Goal: Task Accomplishment & Management: Manage account settings

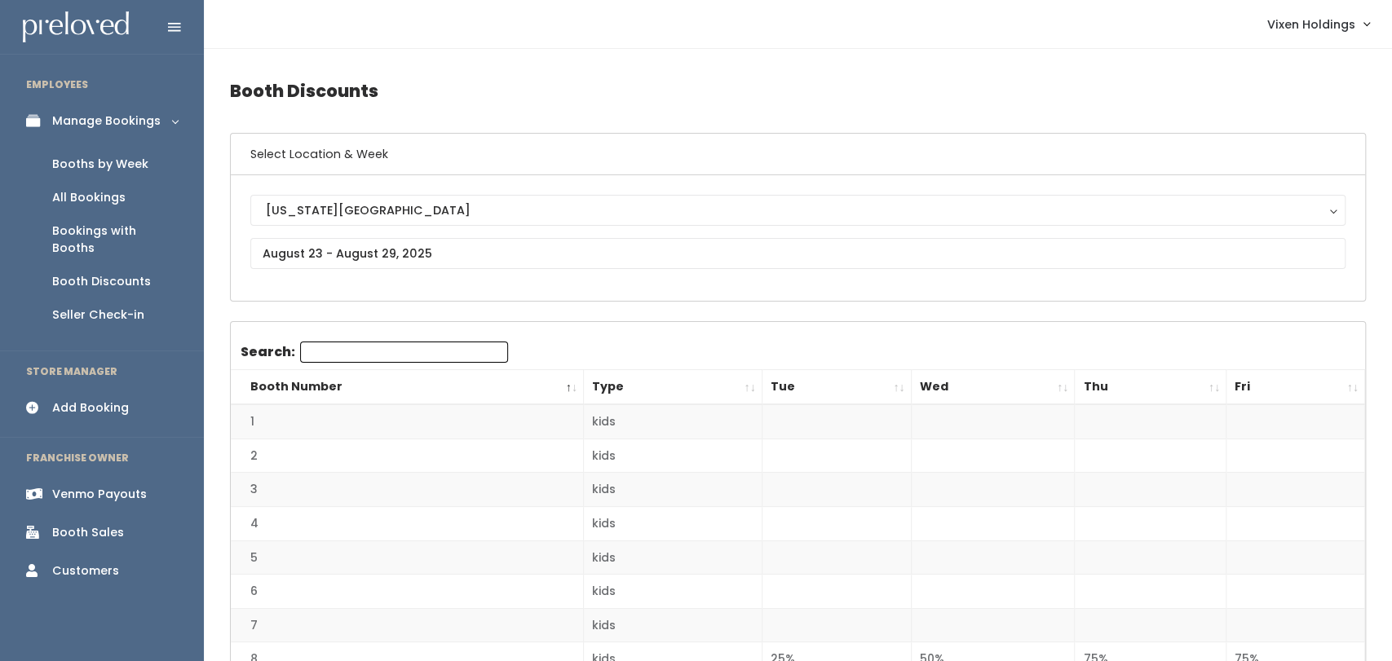
click at [90, 273] on div "Booth Discounts" at bounding box center [101, 281] width 99 height 17
click at [121, 298] on link "Seller Check-in" at bounding box center [102, 314] width 204 height 33
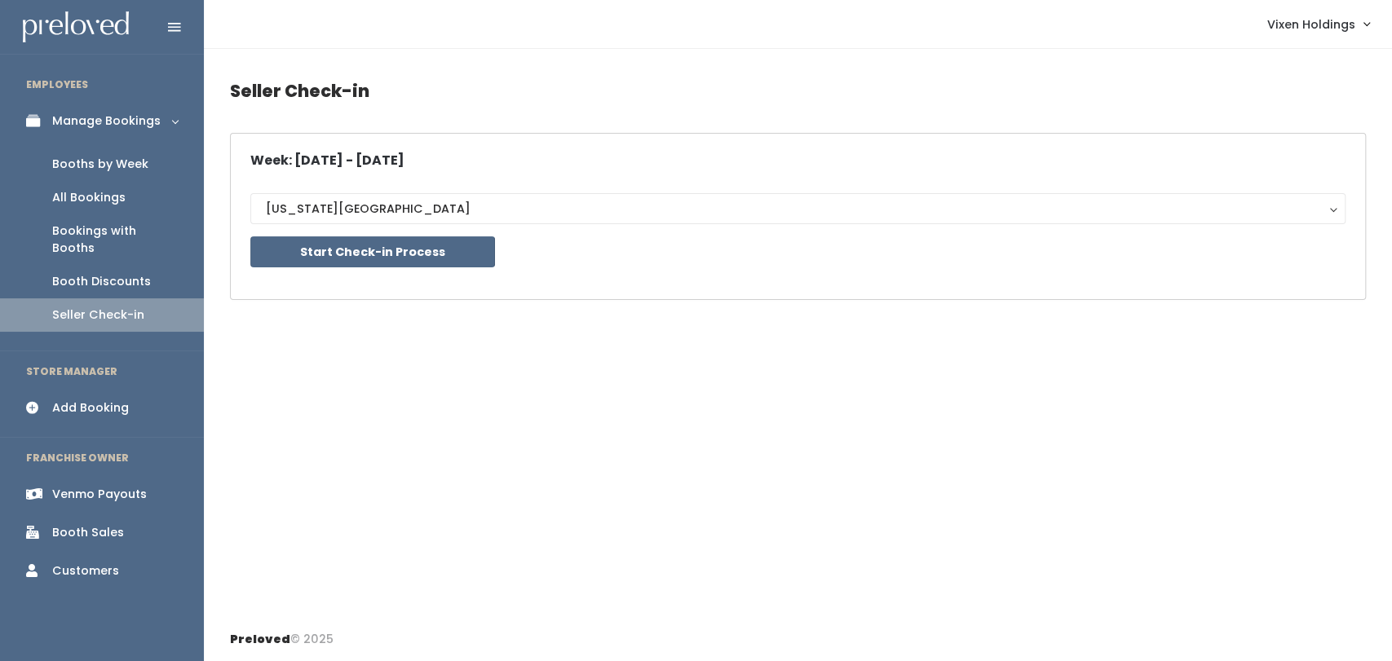
click at [135, 273] on link "Booth Discounts" at bounding box center [102, 281] width 204 height 33
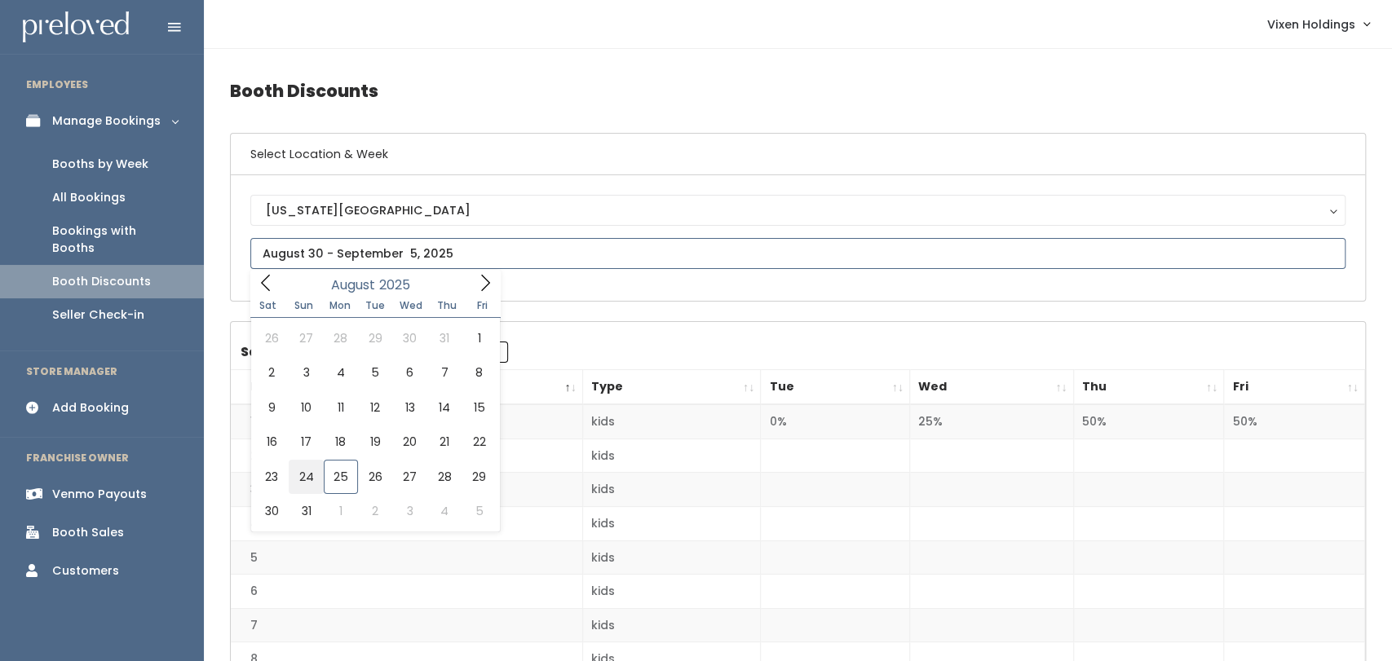
type input "August 23 to August 29"
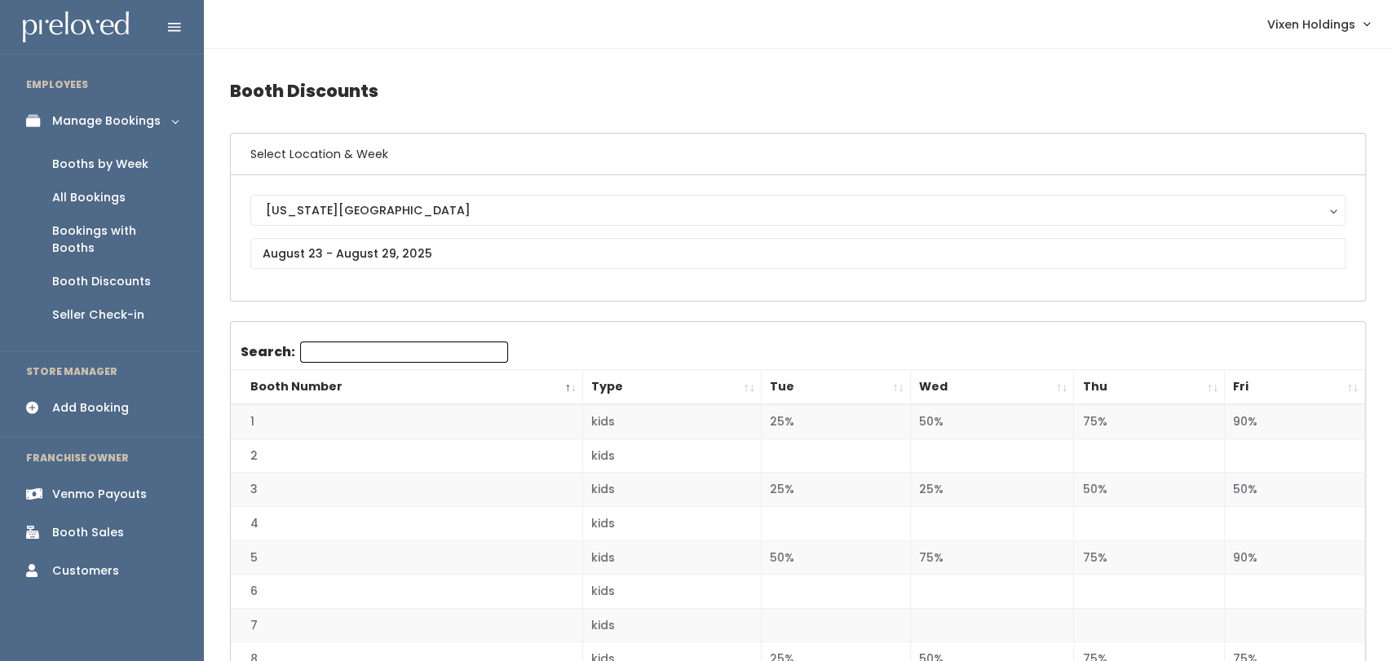
click at [130, 172] on div "Booths by Week" at bounding box center [100, 164] width 96 height 17
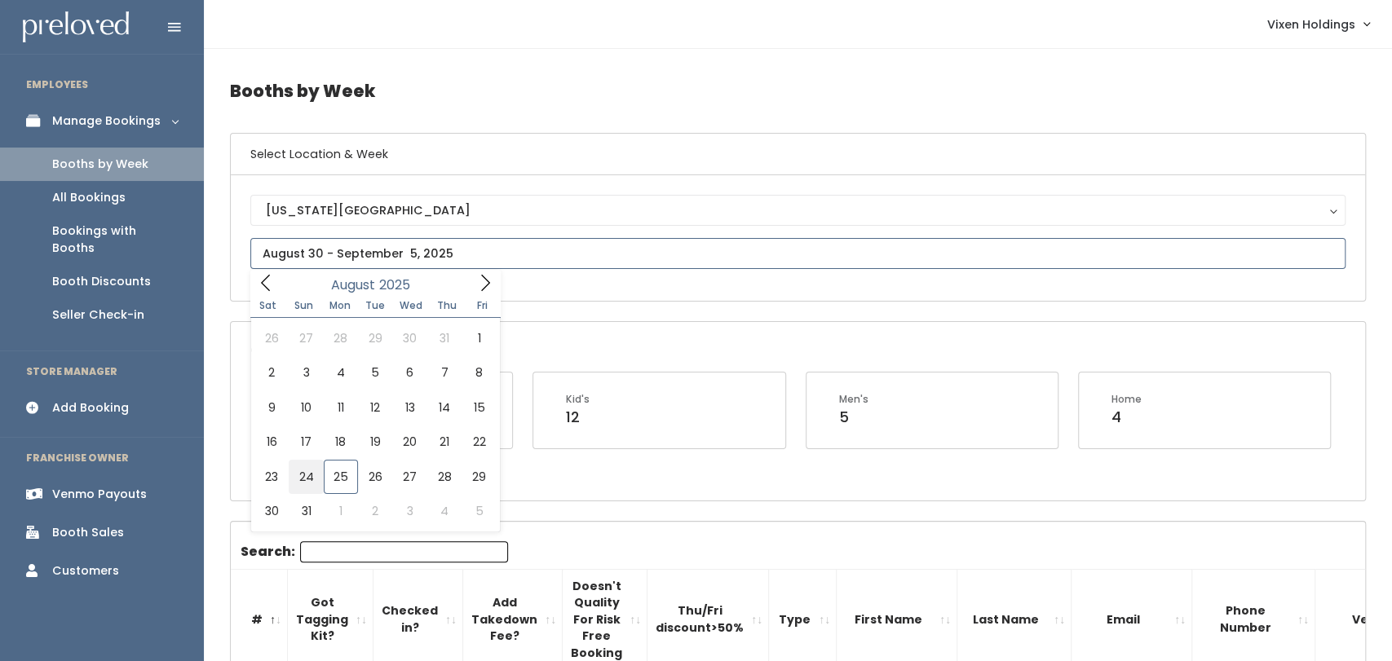
type input "August 23 to August 29"
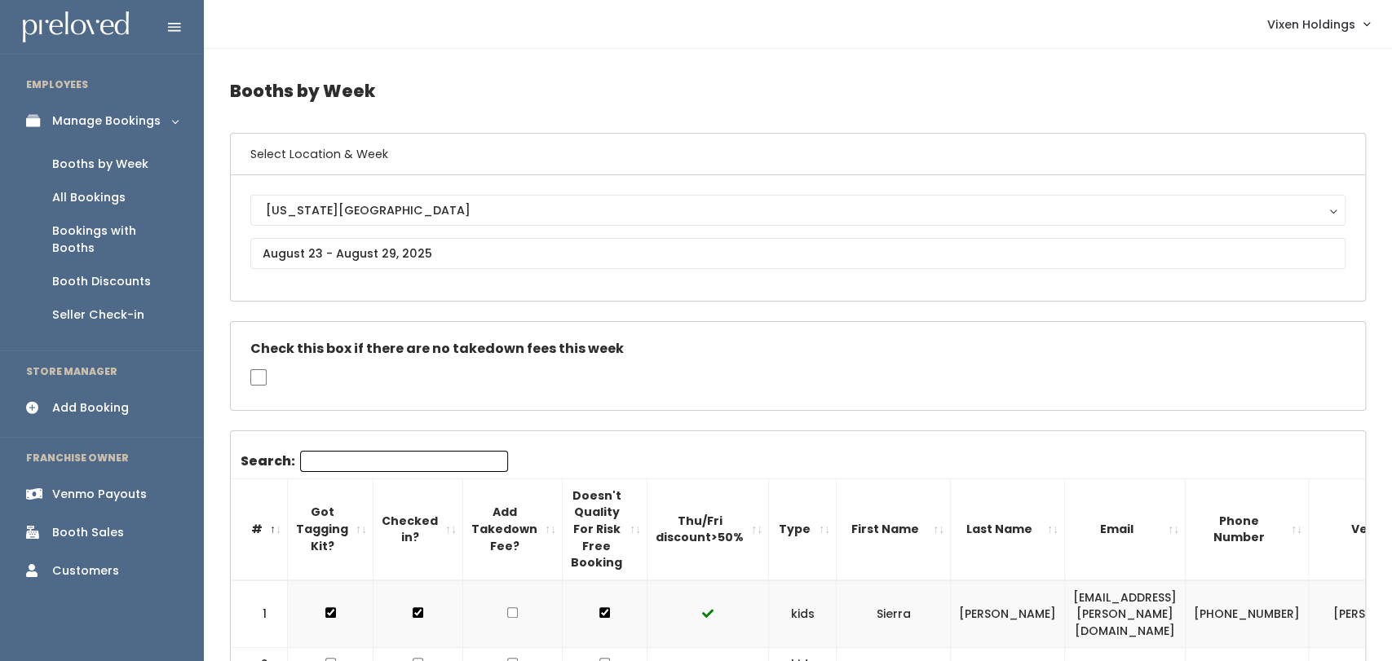
click at [147, 265] on link "Booth Discounts" at bounding box center [102, 281] width 204 height 33
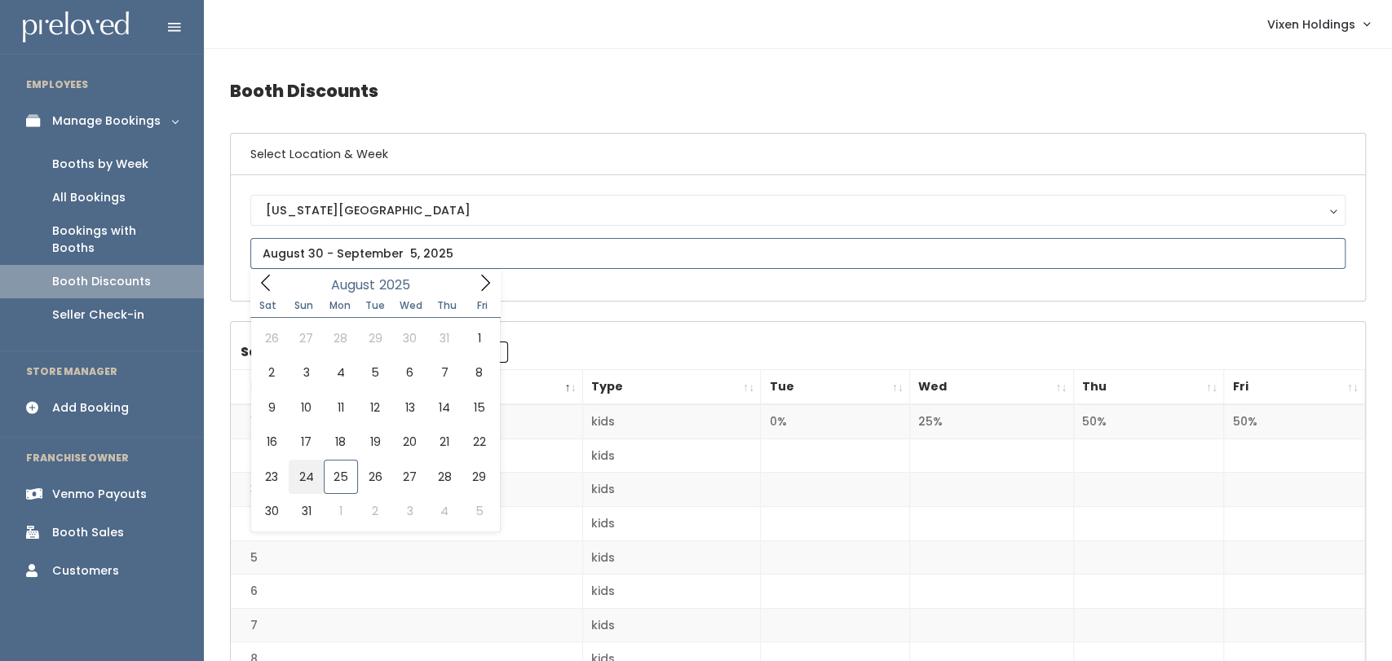
type input "August 23 to August 29"
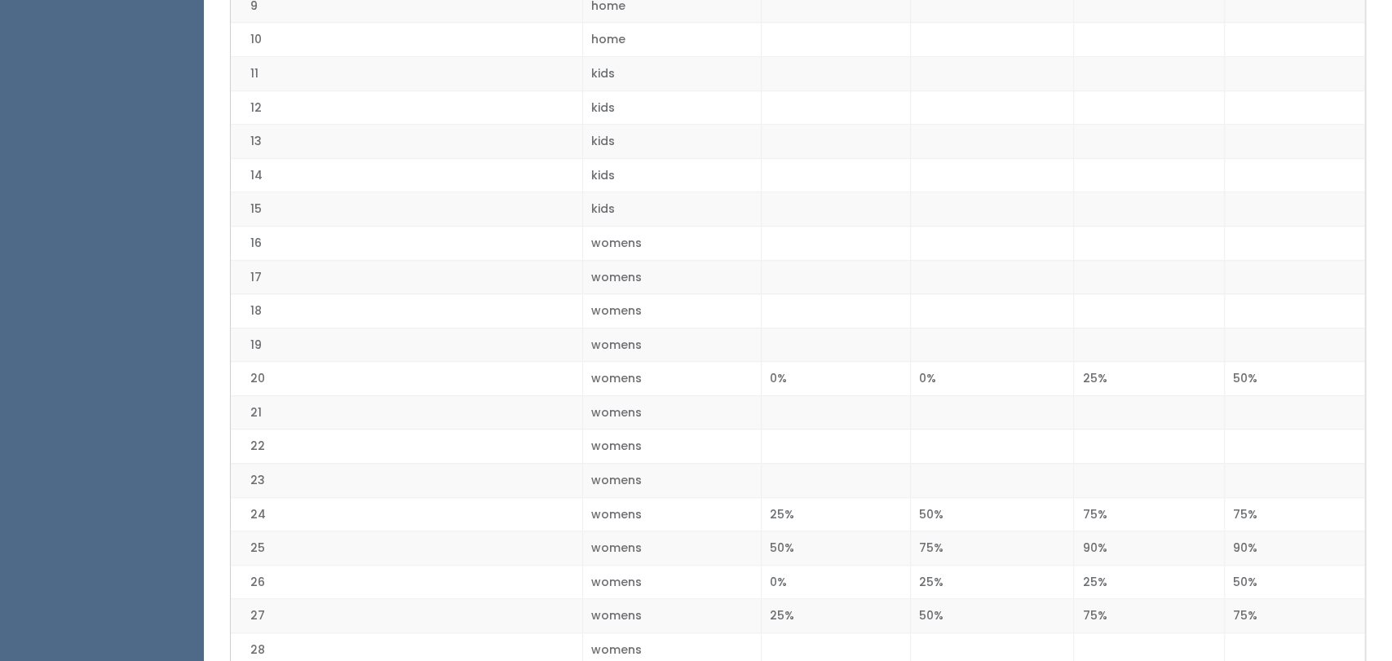
scroll to position [704, 0]
